Goal: Check status

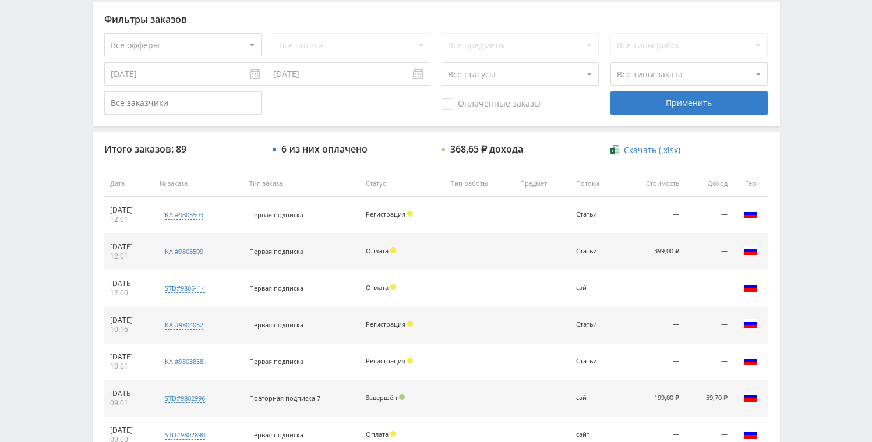
scroll to position [366, 0]
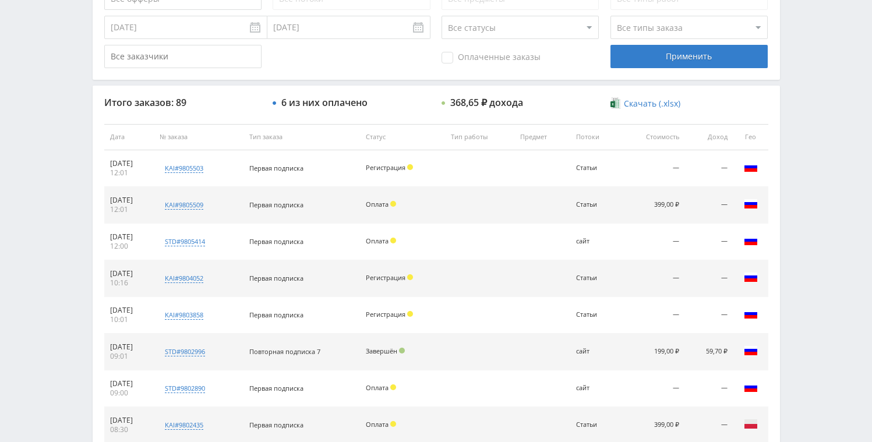
scroll to position [350, 0]
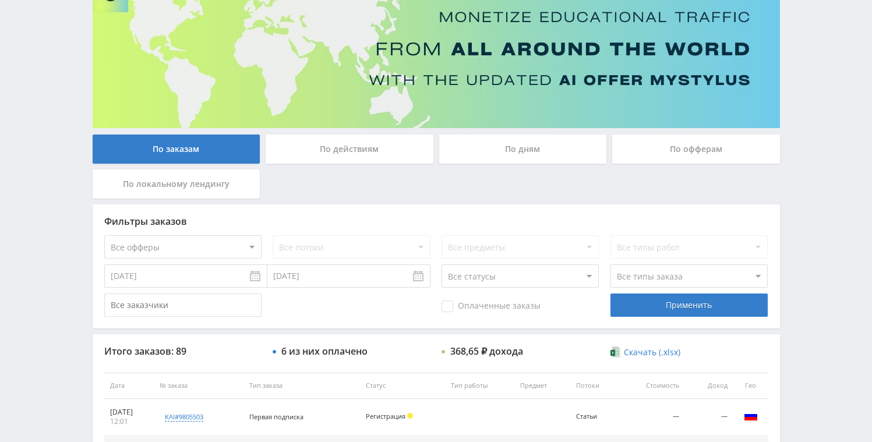
click at [526, 151] on div "По дням" at bounding box center [523, 149] width 168 height 29
click at [0, 0] on input "По дням" at bounding box center [0, 0] width 0 height 0
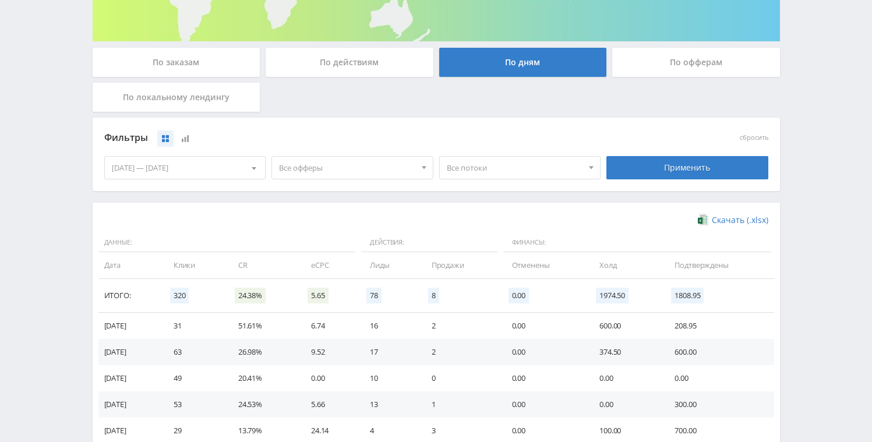
scroll to position [311, 0]
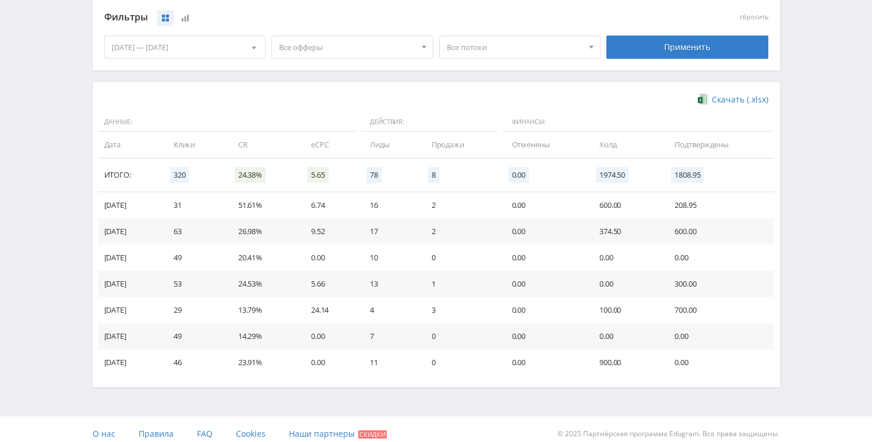
click at [230, 46] on div "02.10.2025 — 08.10.2025" at bounding box center [185, 47] width 161 height 22
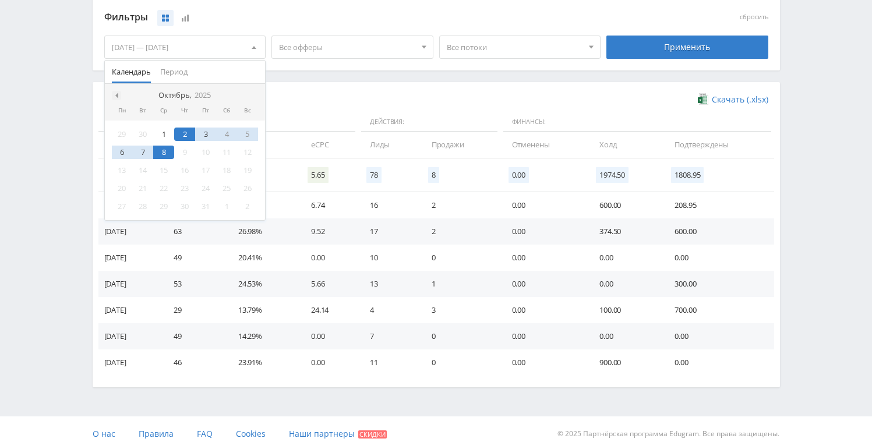
click at [117, 93] on span at bounding box center [115, 96] width 6 height 6
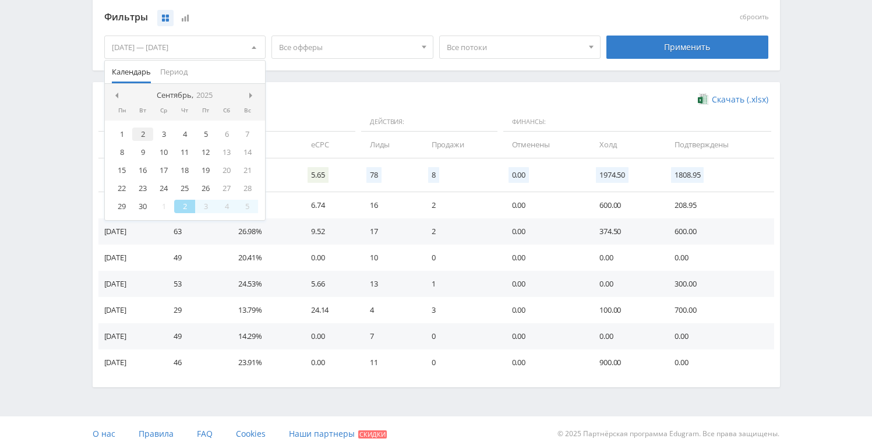
click at [145, 133] on div "2" at bounding box center [142, 134] width 21 height 13
click at [249, 96] on div at bounding box center [253, 95] width 9 height 9
click at [182, 135] on div "2" at bounding box center [184, 134] width 21 height 13
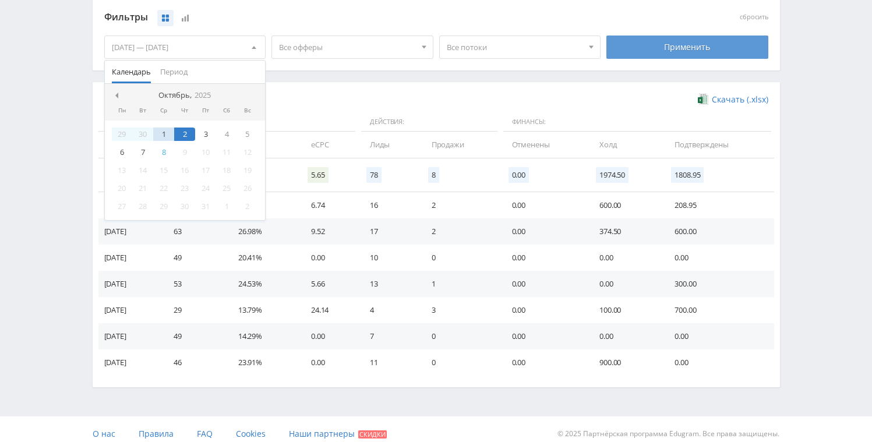
click at [704, 51] on div "Применить" at bounding box center [687, 47] width 162 height 23
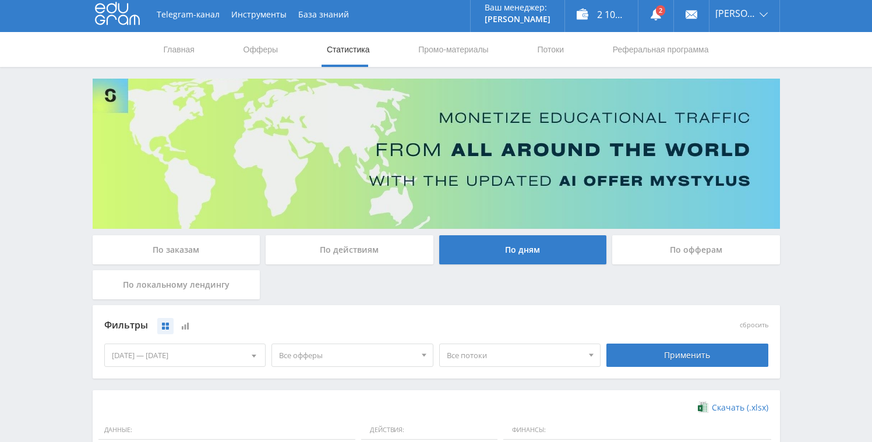
scroll to position [0, 0]
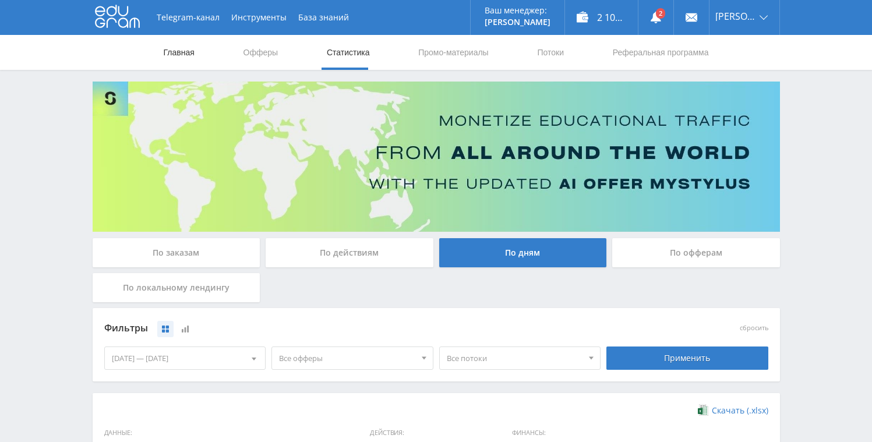
click at [172, 53] on link "Главная" at bounding box center [179, 52] width 33 height 35
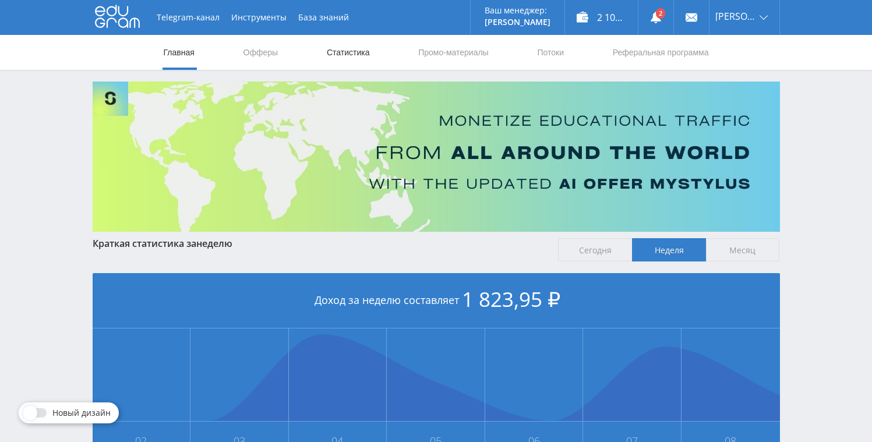
click at [359, 61] on link "Статистика" at bounding box center [348, 52] width 45 height 35
